Goal: Task Accomplishment & Management: Manage account settings

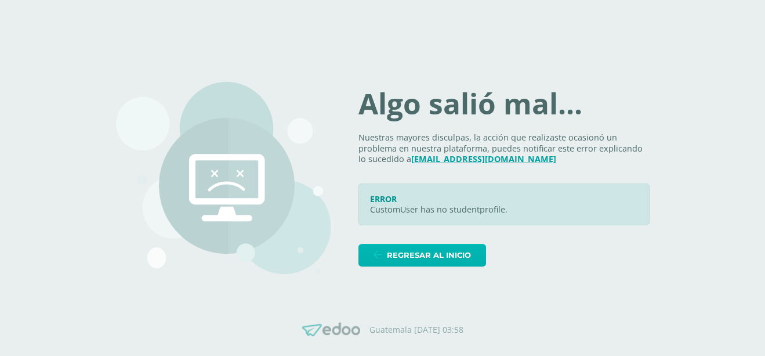
click at [443, 255] on span "Regresar al inicio" at bounding box center [429, 254] width 84 height 21
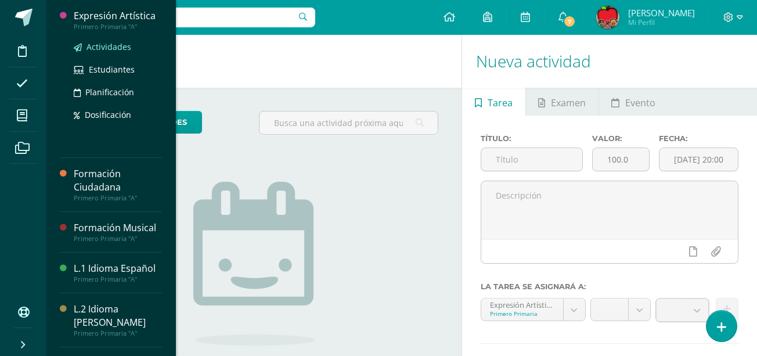
click at [109, 44] on span "Actividades" at bounding box center [108, 46] width 45 height 11
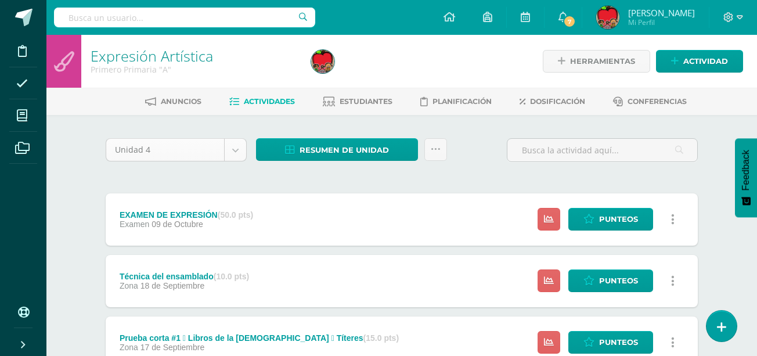
click at [233, 153] on body "Disciplina Asistencia Mis cursos Archivos Soporte Ayuda Reportar un problema Ce…" at bounding box center [378, 284] width 757 height 569
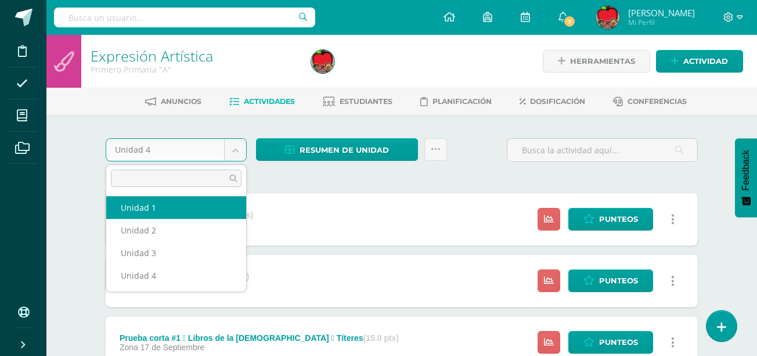
select select "Unidad 1"
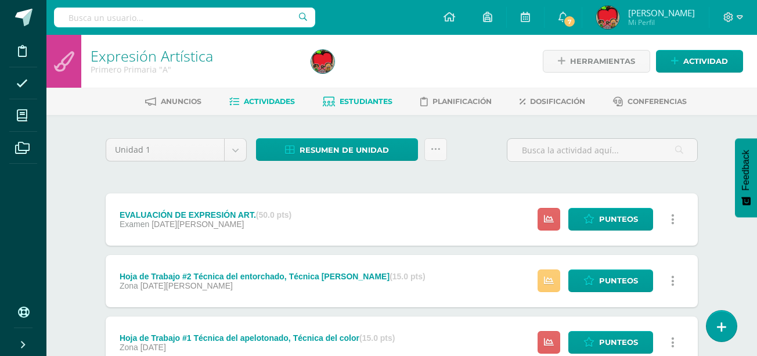
click at [360, 101] on span "Estudiantes" at bounding box center [365, 101] width 53 height 9
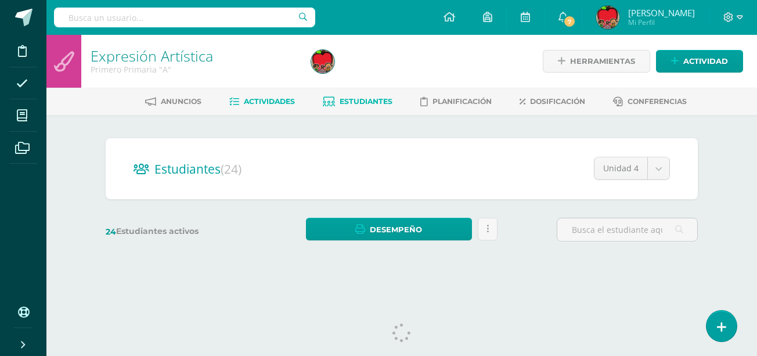
click at [256, 100] on span "Actividades" at bounding box center [269, 101] width 51 height 9
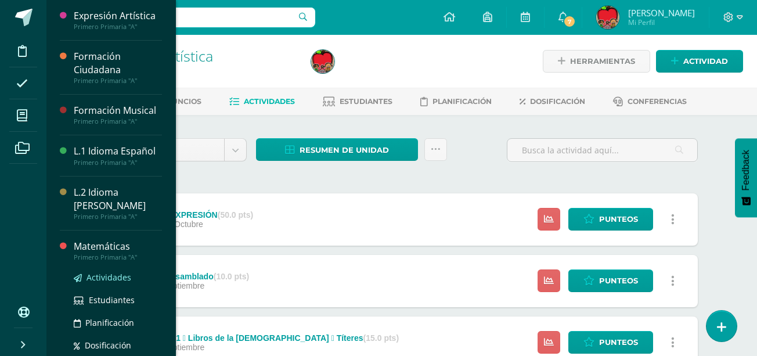
click at [106, 276] on span "Actividades" at bounding box center [108, 277] width 45 height 11
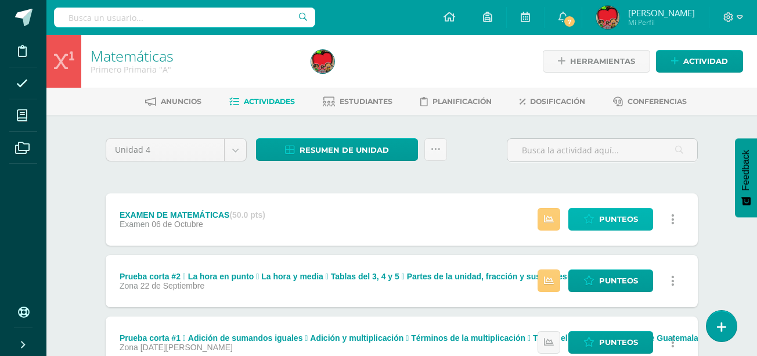
click at [620, 223] on span "Punteos" at bounding box center [618, 218] width 39 height 21
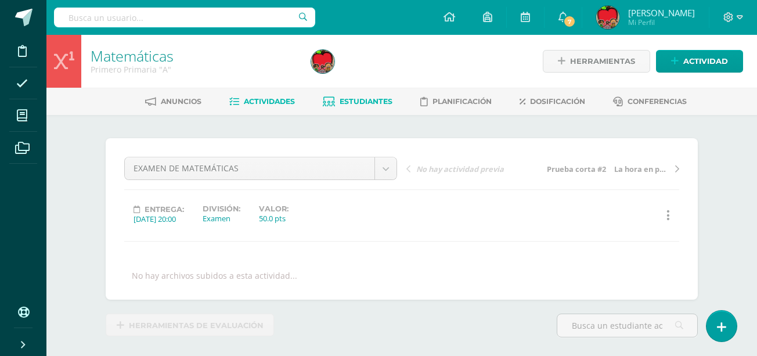
click at [365, 99] on span "Estudiantes" at bounding box center [365, 101] width 53 height 9
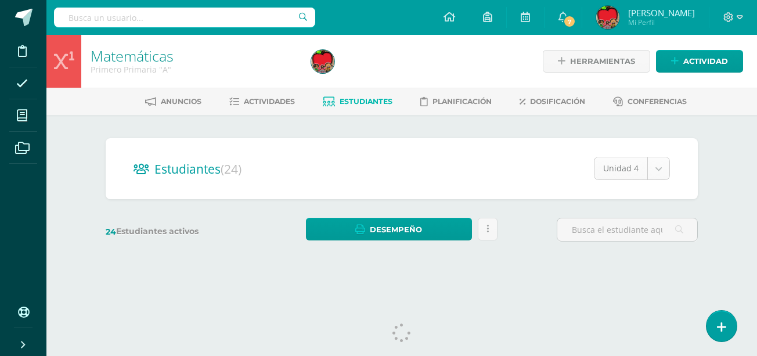
click at [659, 169] on body "Disciplina Asistencia Mis cursos Archivos Soporte Ayuda Reportar un problema Ce…" at bounding box center [378, 138] width 757 height 276
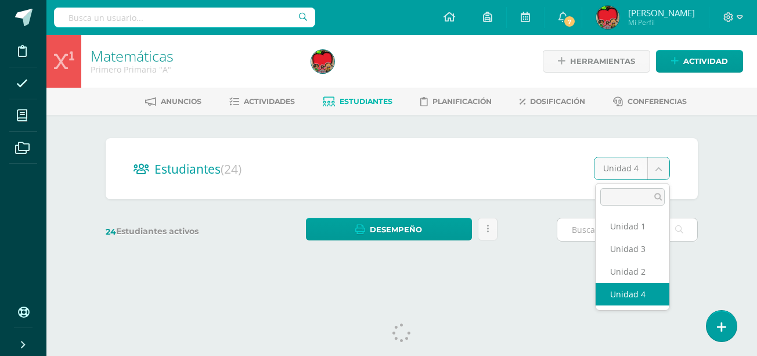
click at [619, 227] on input "text" at bounding box center [627, 229] width 140 height 23
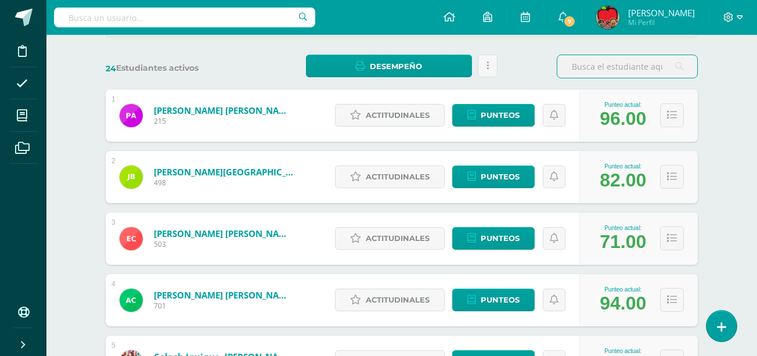
scroll to position [164, 0]
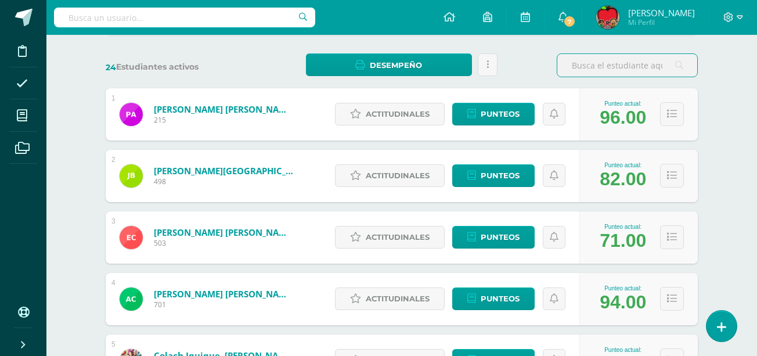
click at [659, 169] on div "Punteo actual: 82.00" at bounding box center [638, 176] width 118 height 52
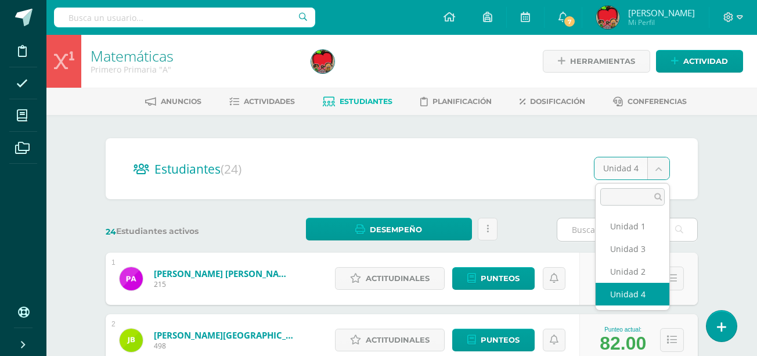
click at [631, 226] on input "text" at bounding box center [627, 229] width 140 height 23
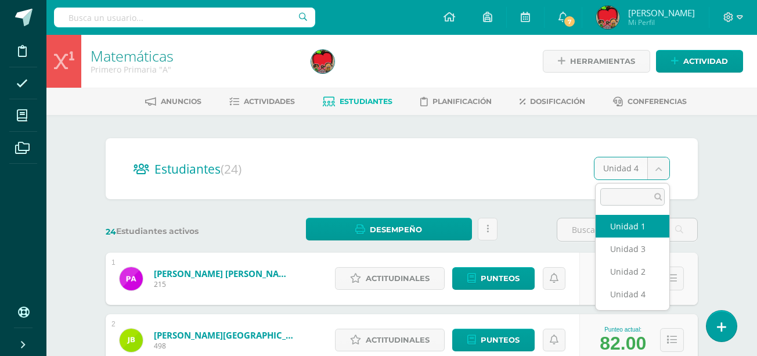
select select "/dashboard/teacher/section/1553/students/?unit=69960"
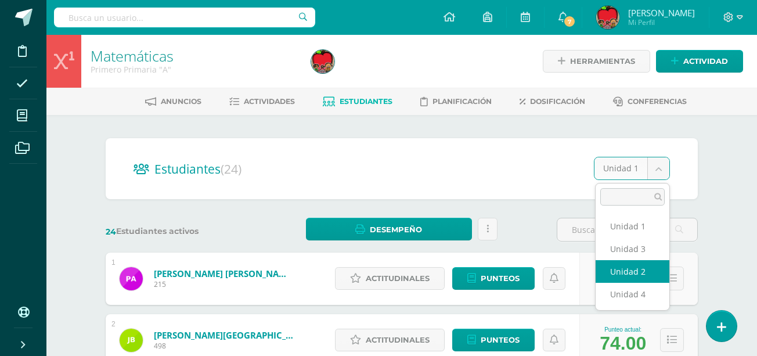
select select "/dashboard/teacher/section/1553/students/?unit=69963"
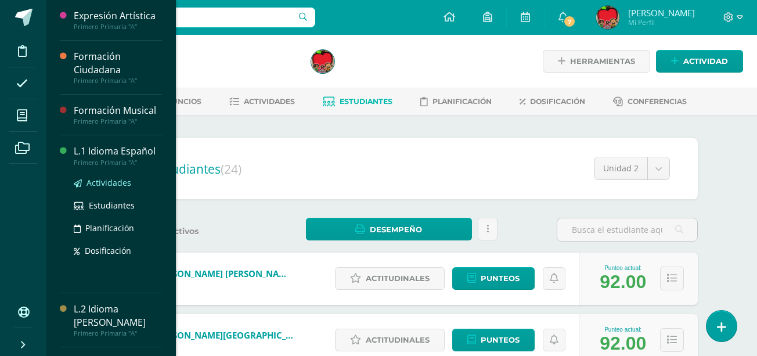
click at [93, 183] on span "Actividades" at bounding box center [108, 182] width 45 height 11
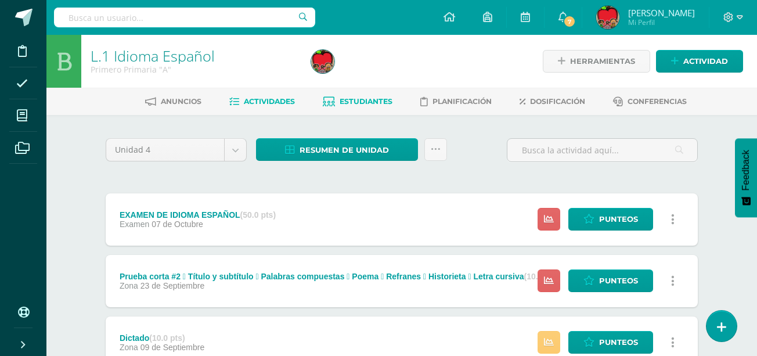
click at [359, 102] on span "Estudiantes" at bounding box center [365, 101] width 53 height 9
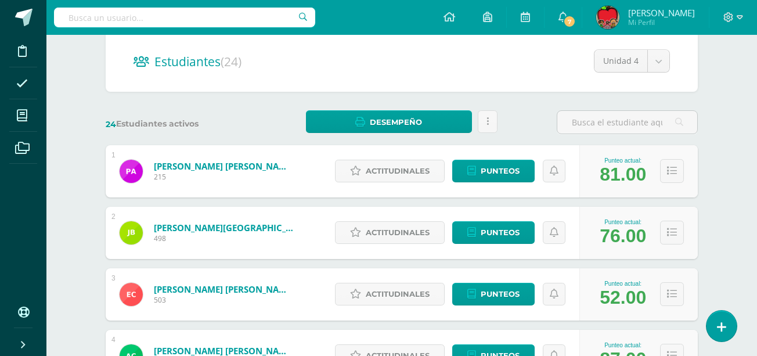
scroll to position [113, 0]
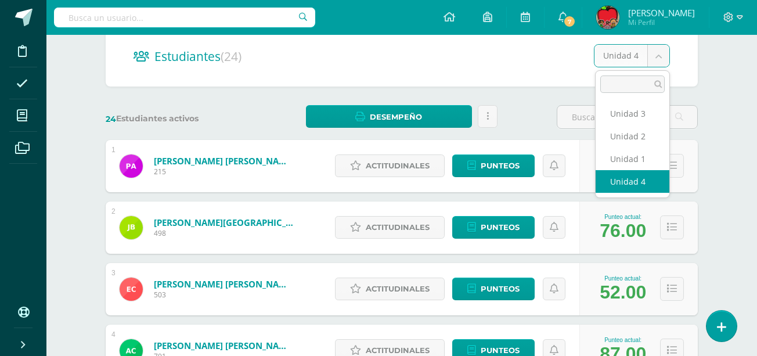
select select "/dashboard/teacher/section/1557/students/?unit=69996"
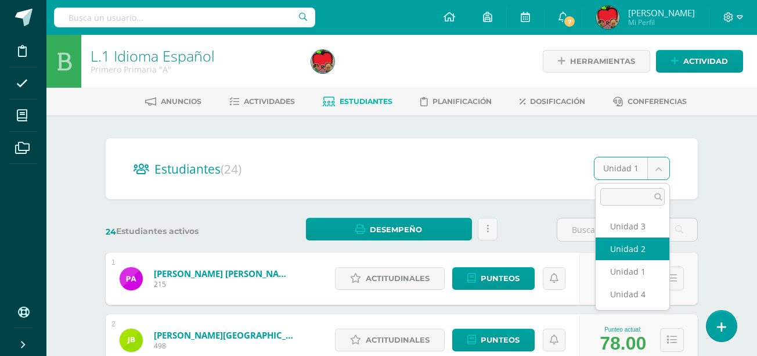
select select "/dashboard/teacher/section/1557/students/?unit=69999"
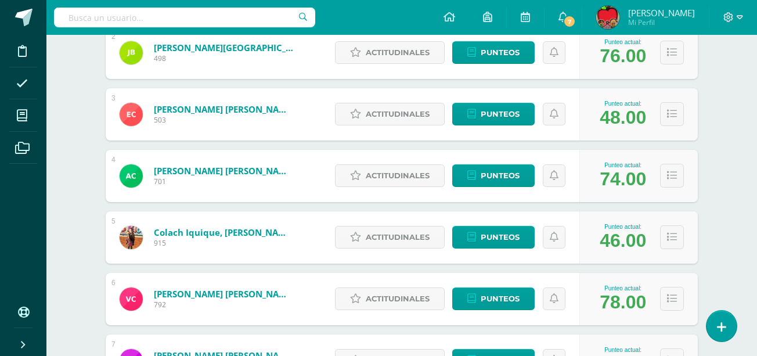
scroll to position [288, 0]
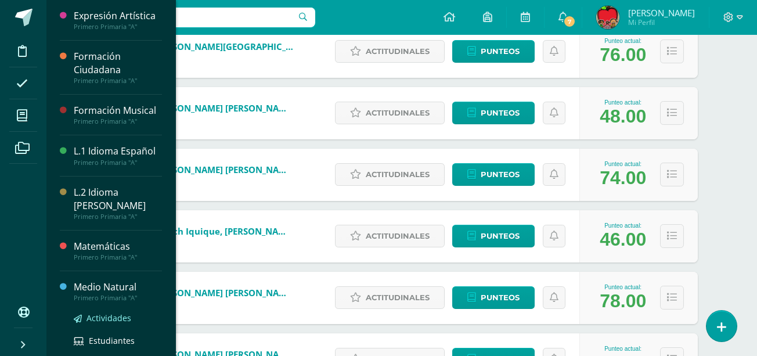
click at [107, 318] on span "Actividades" at bounding box center [108, 317] width 45 height 11
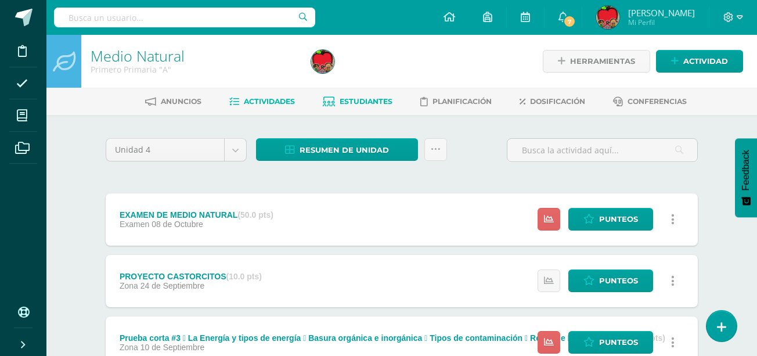
click at [360, 102] on span "Estudiantes" at bounding box center [365, 101] width 53 height 9
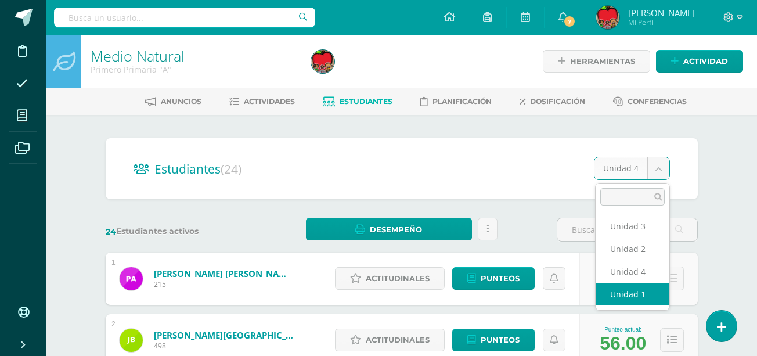
select select "/dashboard/teacher/section/1560/students/?unit=70023"
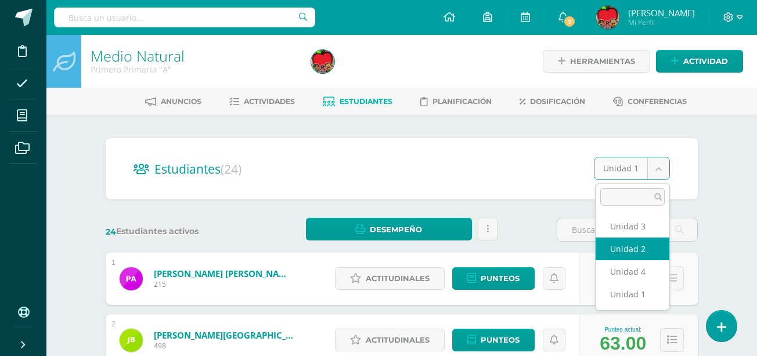
select select "/dashboard/teacher/section/1560/students/?unit=70026"
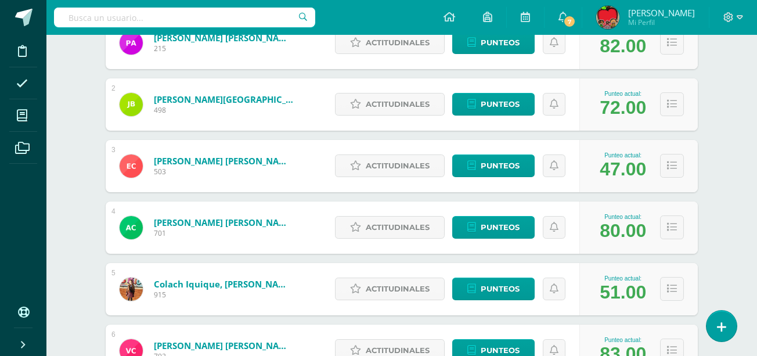
scroll to position [242, 0]
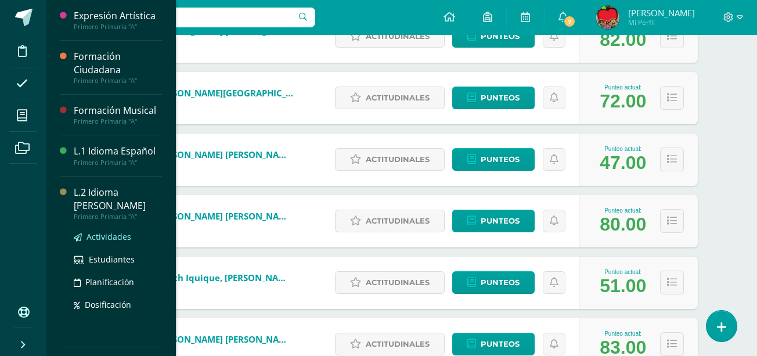
click at [103, 238] on span "Actividades" at bounding box center [108, 236] width 45 height 11
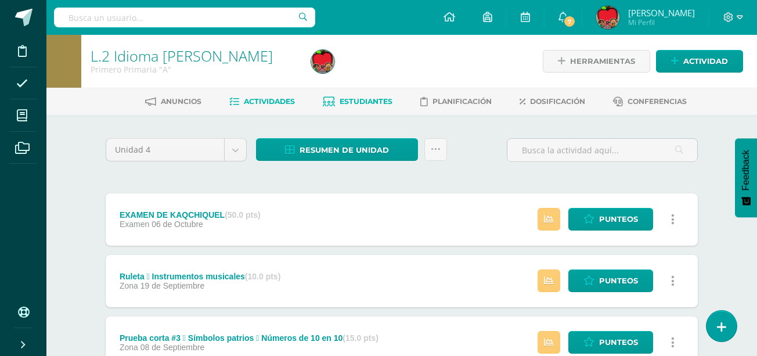
click at [368, 103] on span "Estudiantes" at bounding box center [365, 101] width 53 height 9
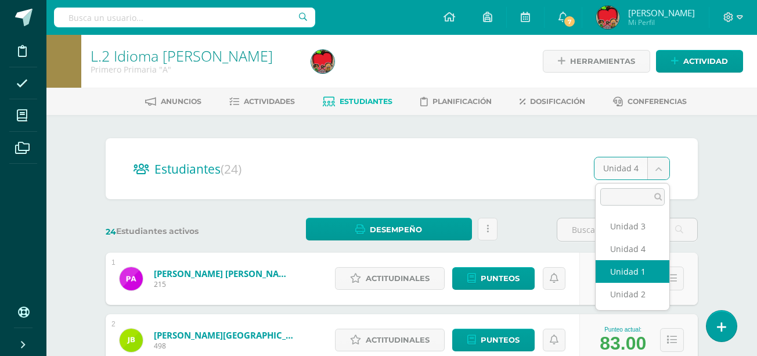
select select "/dashboard/teacher/section/1554/students/?unit=69969"
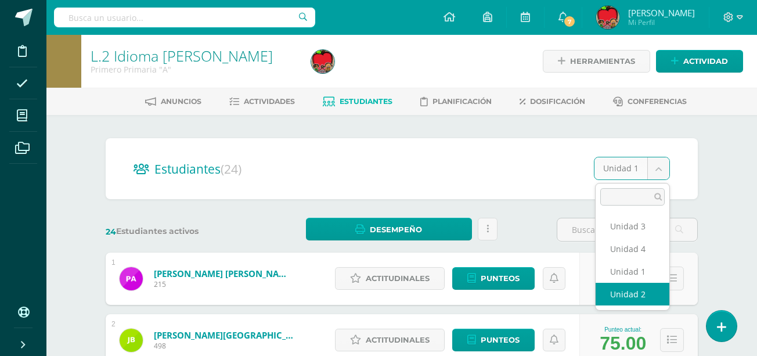
select select "/dashboard/teacher/section/1554/students/?unit=69972"
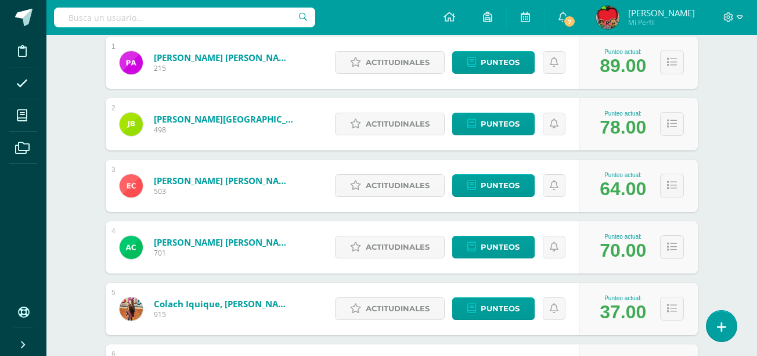
scroll to position [218, 0]
